Goal: Find specific page/section

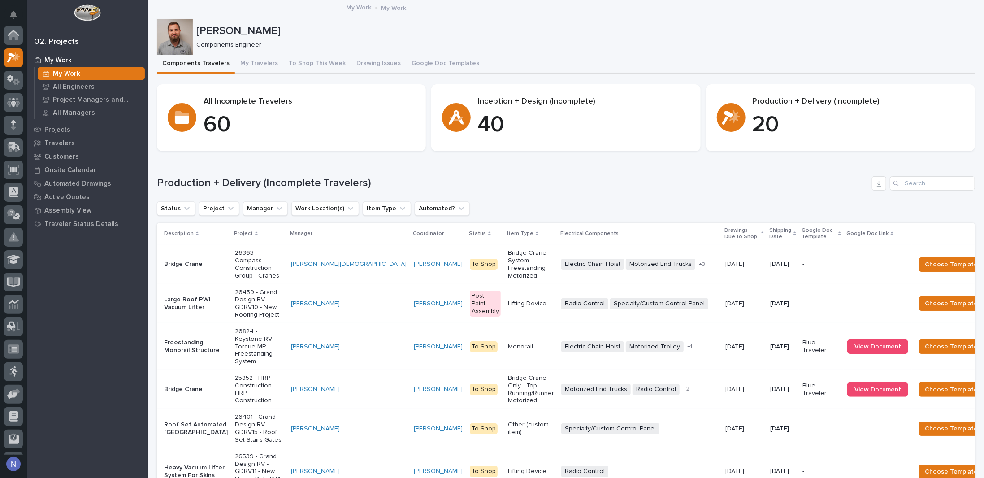
scroll to position [22, 0]
click at [86, 12] on img at bounding box center [87, 12] width 26 height 17
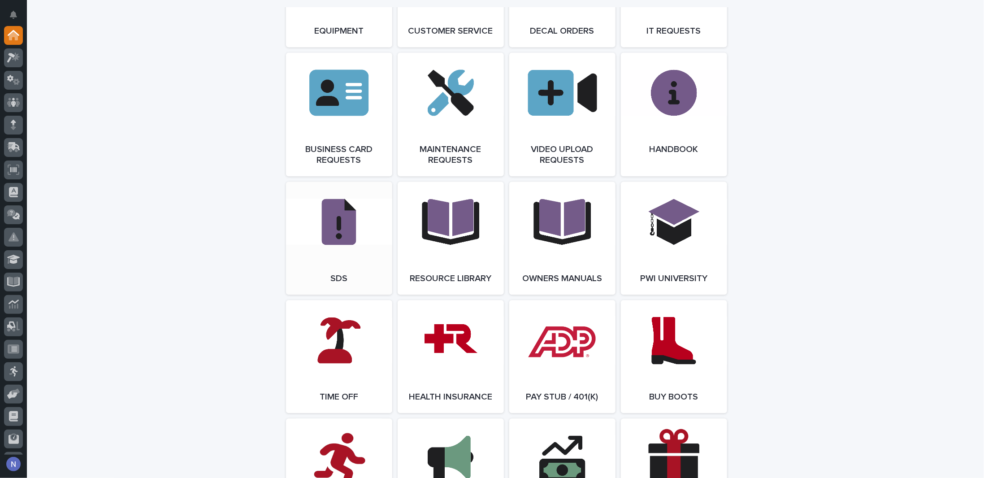
scroll to position [1419, 0]
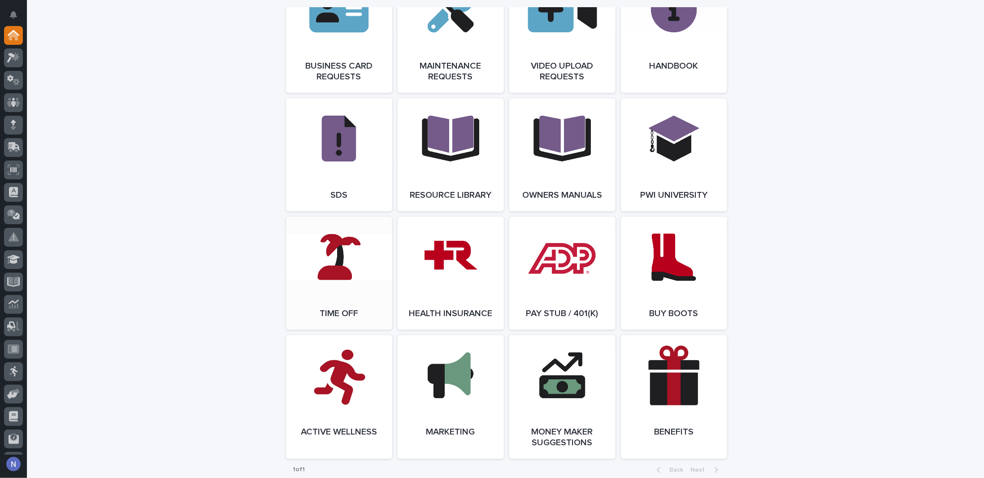
click at [291, 297] on link "Open Link" at bounding box center [339, 272] width 106 height 113
click at [14, 63] on div at bounding box center [13, 57] width 19 height 19
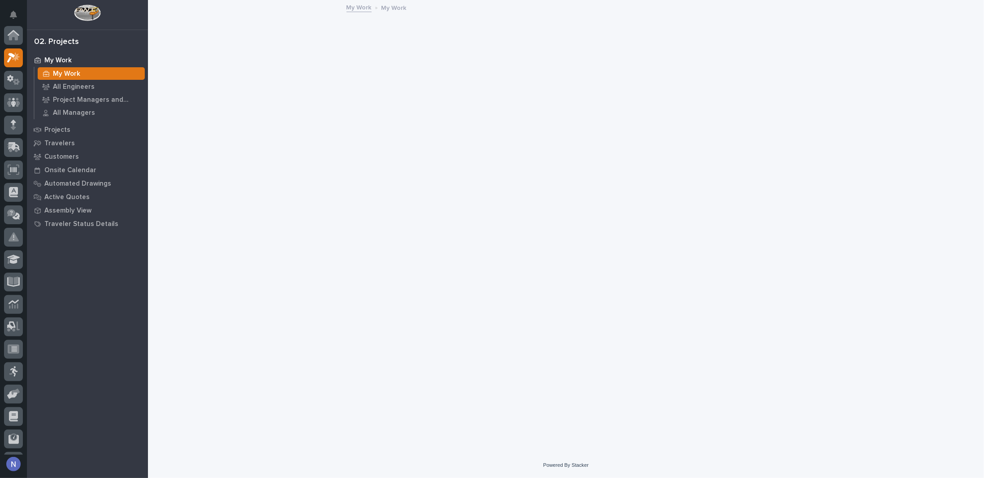
scroll to position [22, 0]
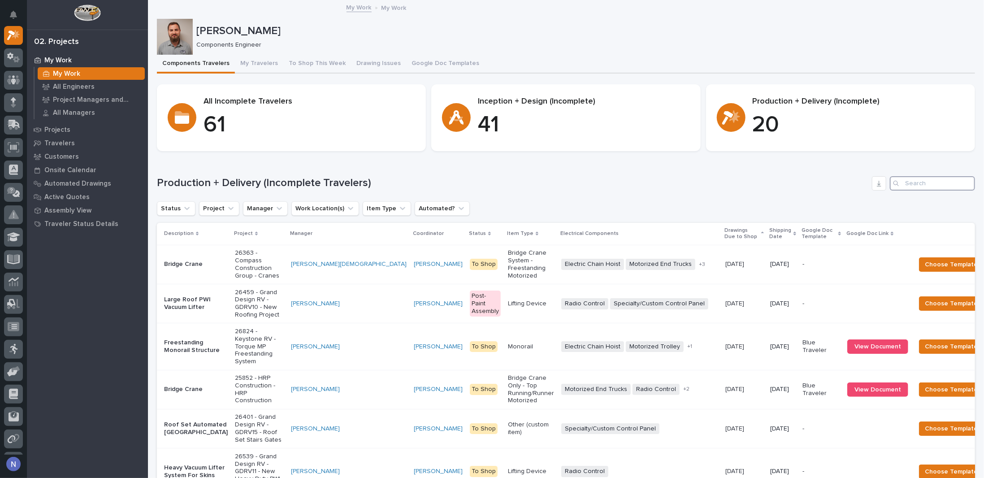
click at [920, 183] on input "Search" at bounding box center [932, 183] width 85 height 14
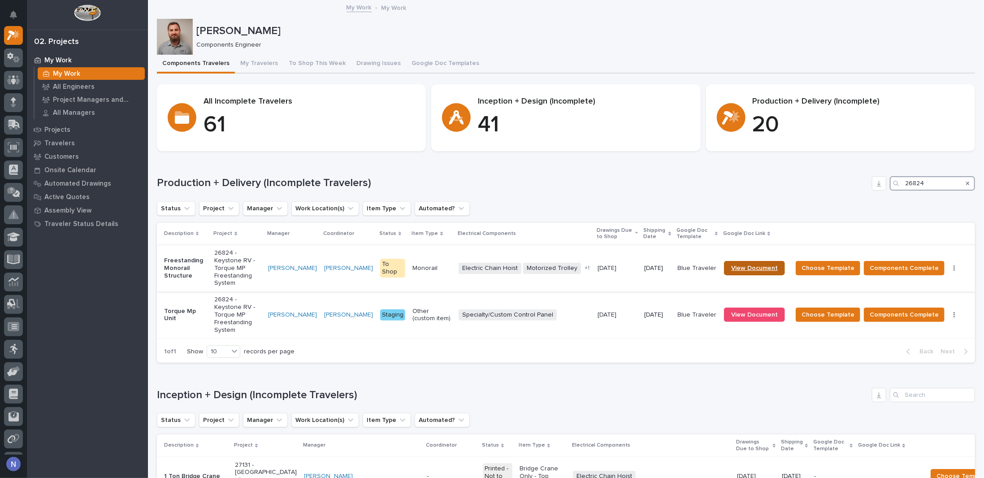
type input "26824"
click at [763, 261] on link "View Document" at bounding box center [754, 268] width 61 height 14
click at [202, 257] on p "Freestanding Monorail Structure" at bounding box center [185, 268] width 43 height 22
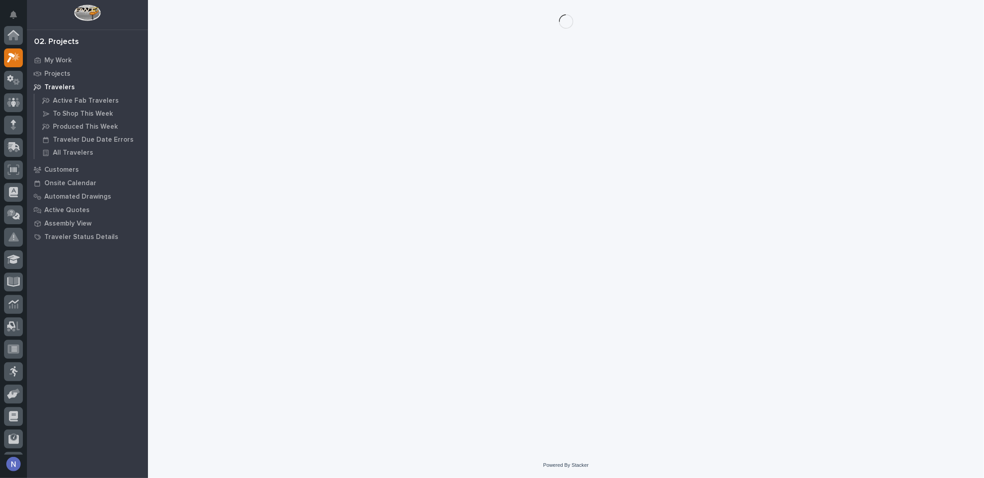
scroll to position [22, 0]
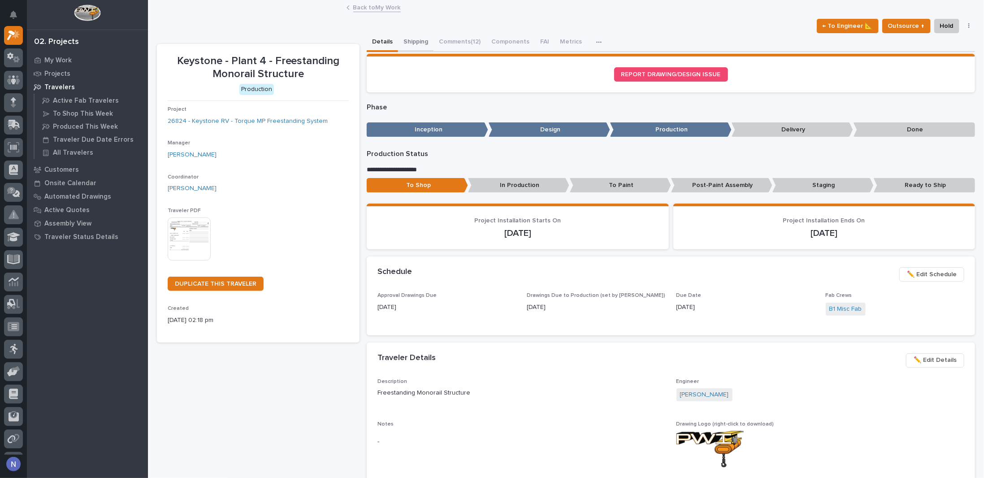
click at [425, 41] on button "Shipping" at bounding box center [415, 42] width 35 height 19
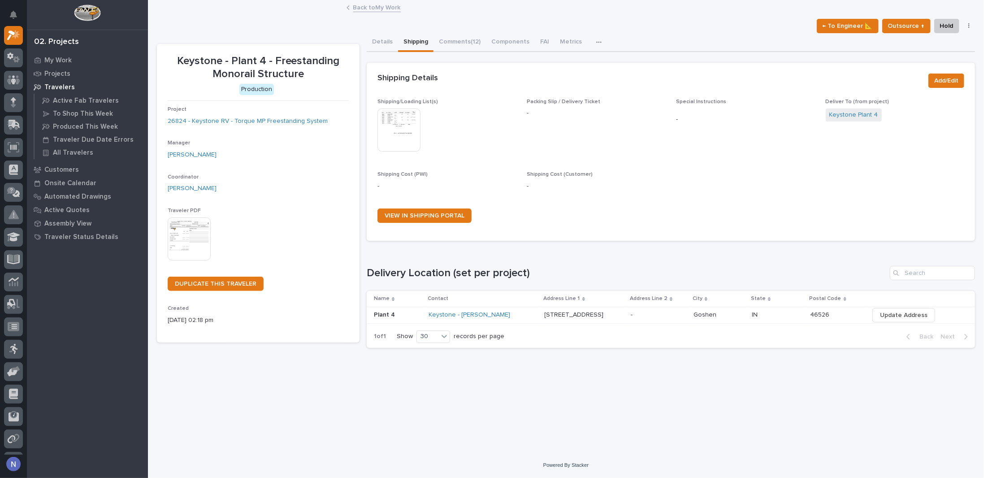
click at [404, 124] on img at bounding box center [398, 129] width 43 height 43
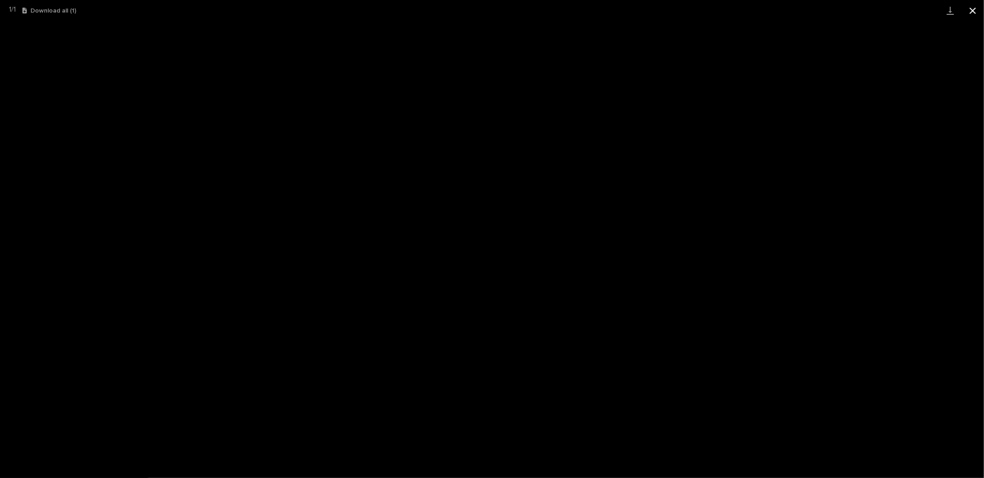
click at [966, 13] on button "Close gallery" at bounding box center [972, 10] width 22 height 21
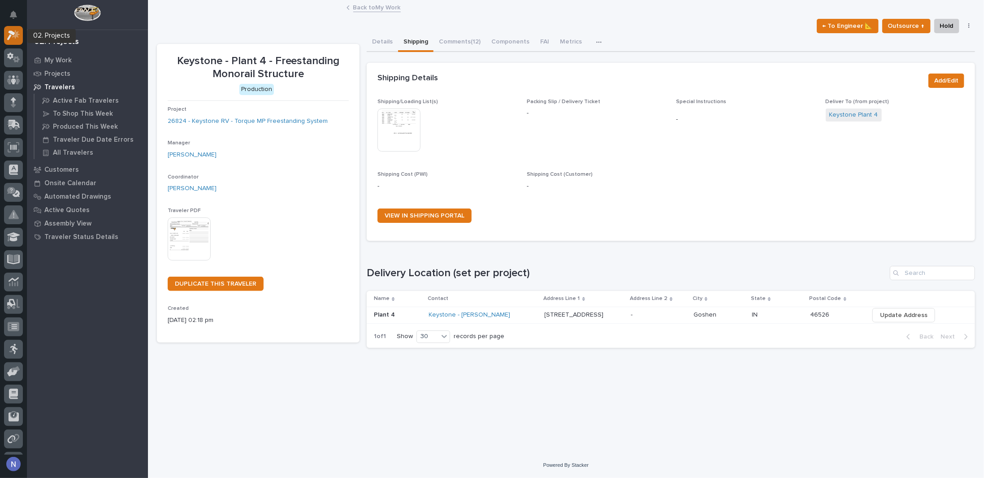
click at [14, 40] on div at bounding box center [13, 35] width 19 height 19
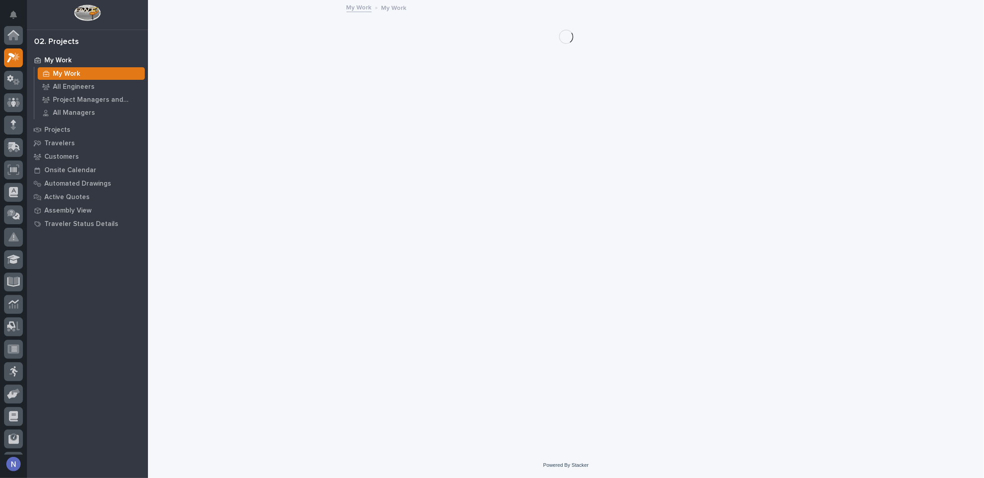
scroll to position [22, 0]
